Goal: Task Accomplishment & Management: Manage account settings

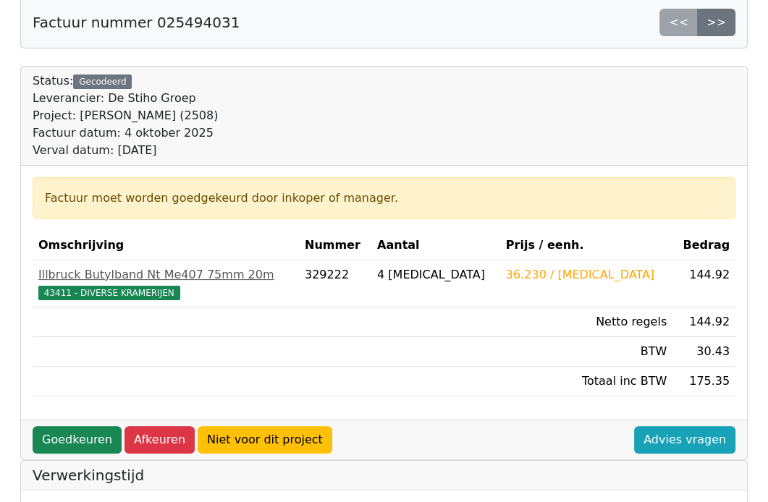
scroll to position [145, 0]
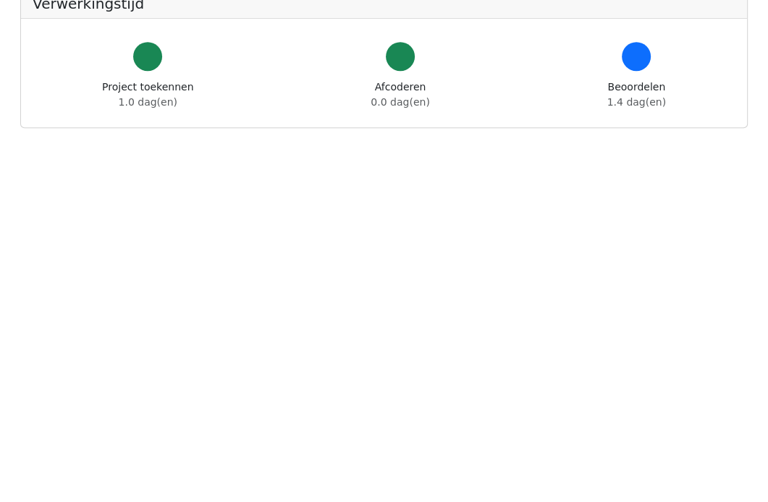
scroll to position [380, 0]
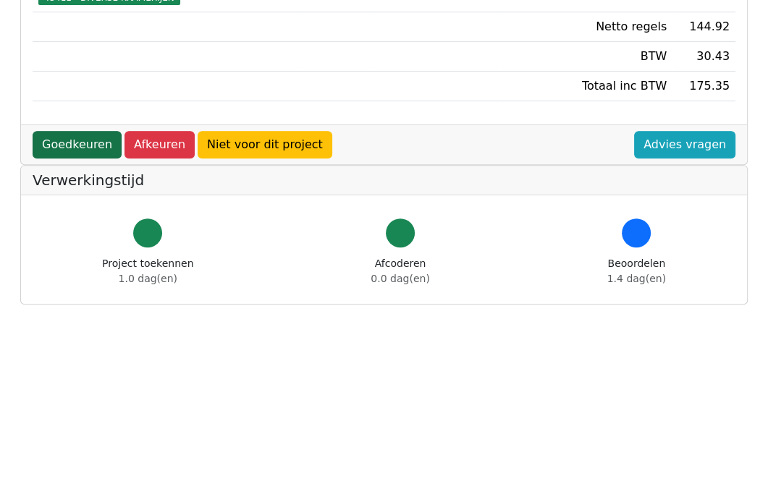
click at [62, 140] on link "Goedkeuren" at bounding box center [77, 145] width 89 height 28
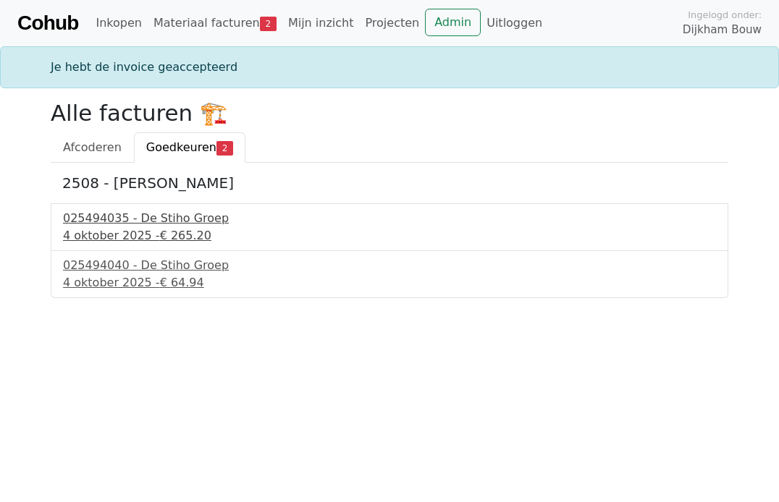
click at [135, 221] on div "025494035 - De Stiho Groep" at bounding box center [389, 218] width 653 height 17
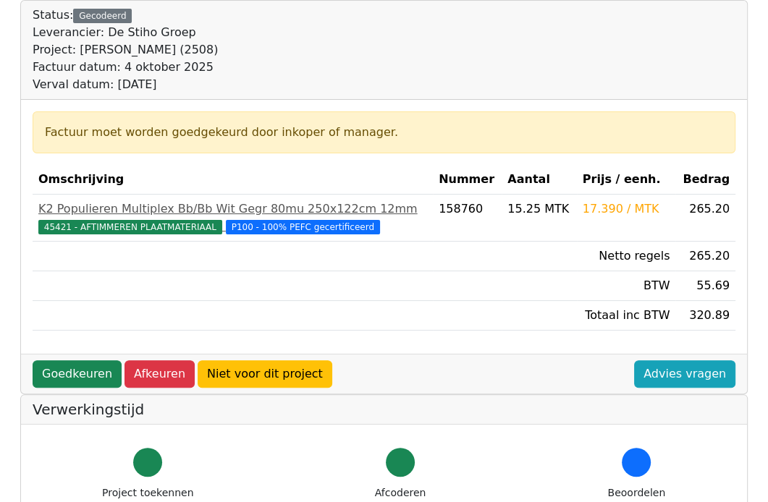
scroll to position [145, 0]
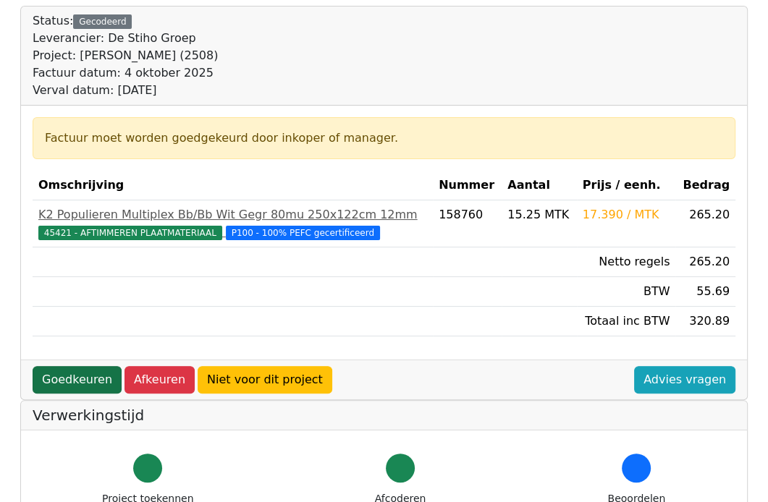
click at [56, 373] on link "Goedkeuren" at bounding box center [77, 380] width 89 height 28
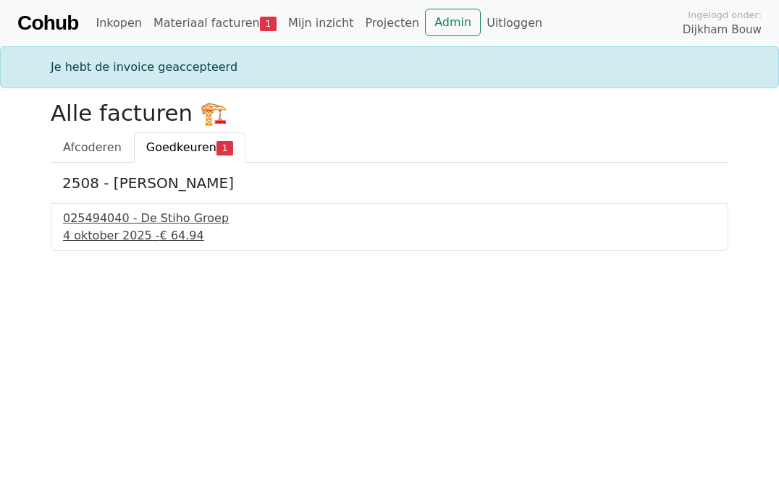
click at [116, 232] on div "[DATE] - € 64.94" at bounding box center [389, 235] width 653 height 17
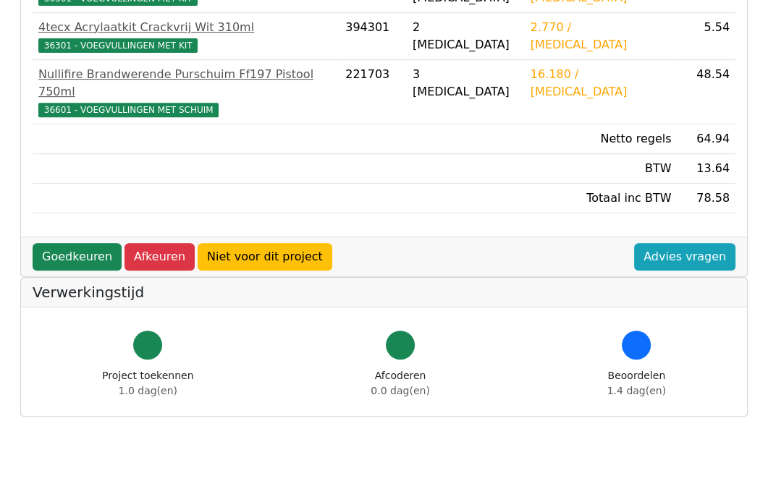
scroll to position [362, 0]
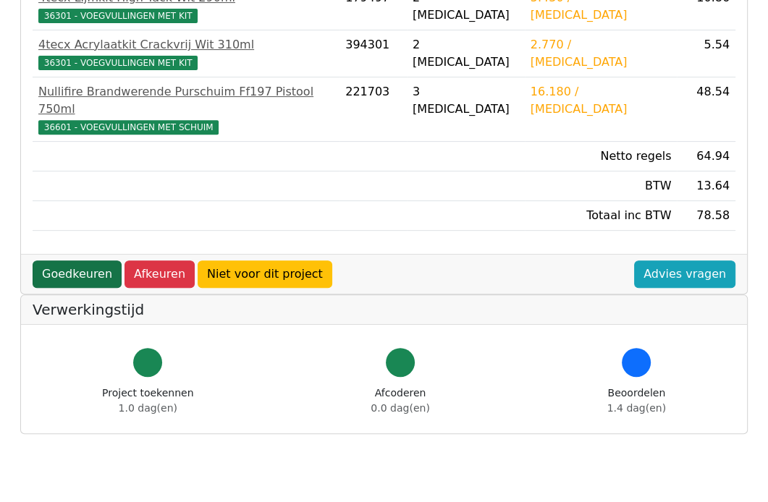
click at [65, 261] on link "Goedkeuren" at bounding box center [77, 275] width 89 height 28
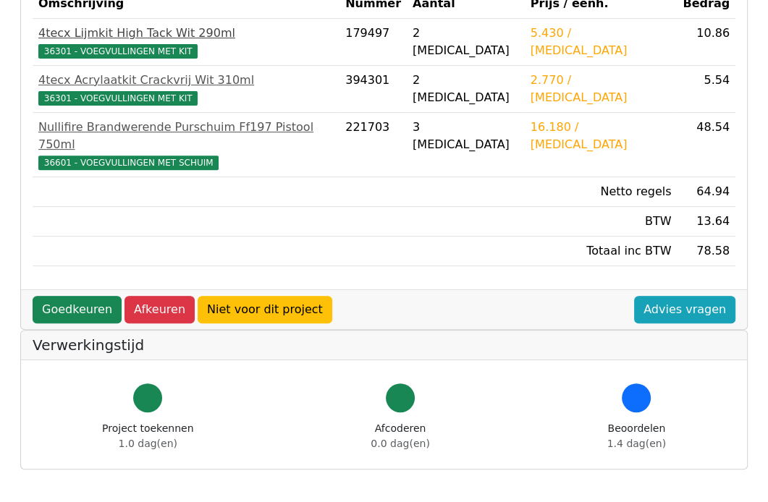
scroll to position [361, 0]
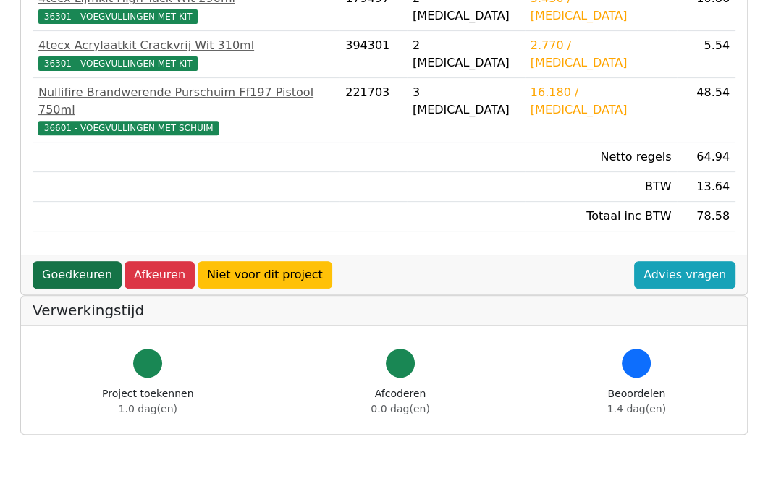
click at [52, 261] on link "Goedkeuren" at bounding box center [77, 275] width 89 height 28
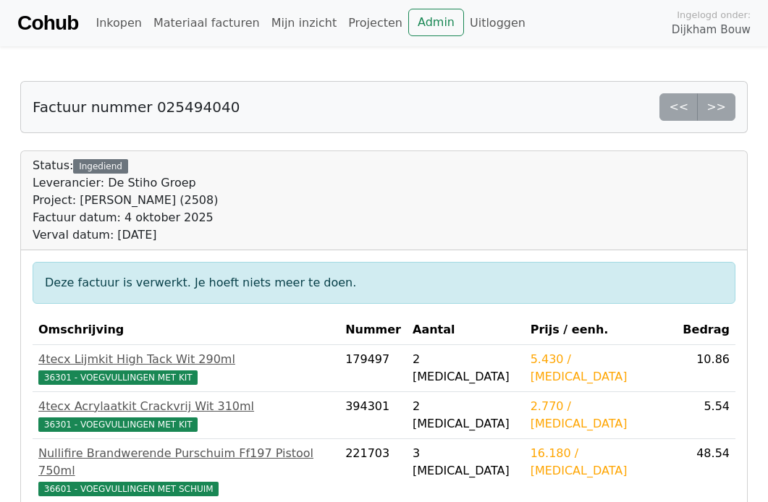
scroll to position [360, 0]
